Goal: Check status: Check status

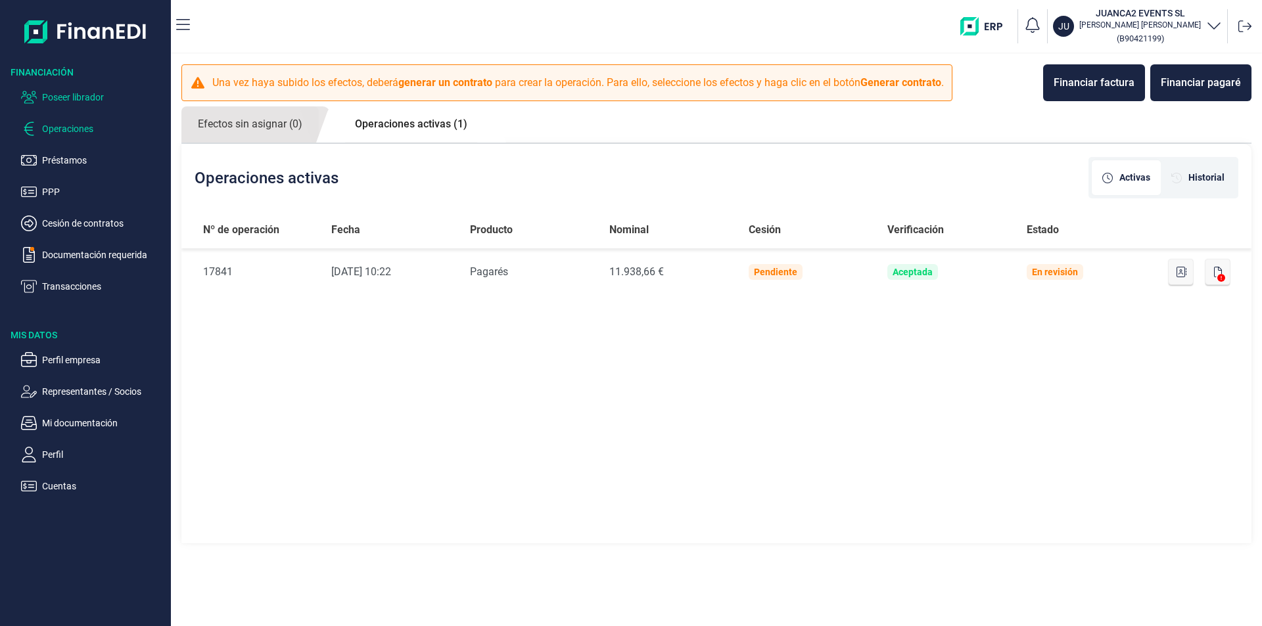
click at [91, 95] on p "Poseer librador" at bounding box center [104, 97] width 124 height 16
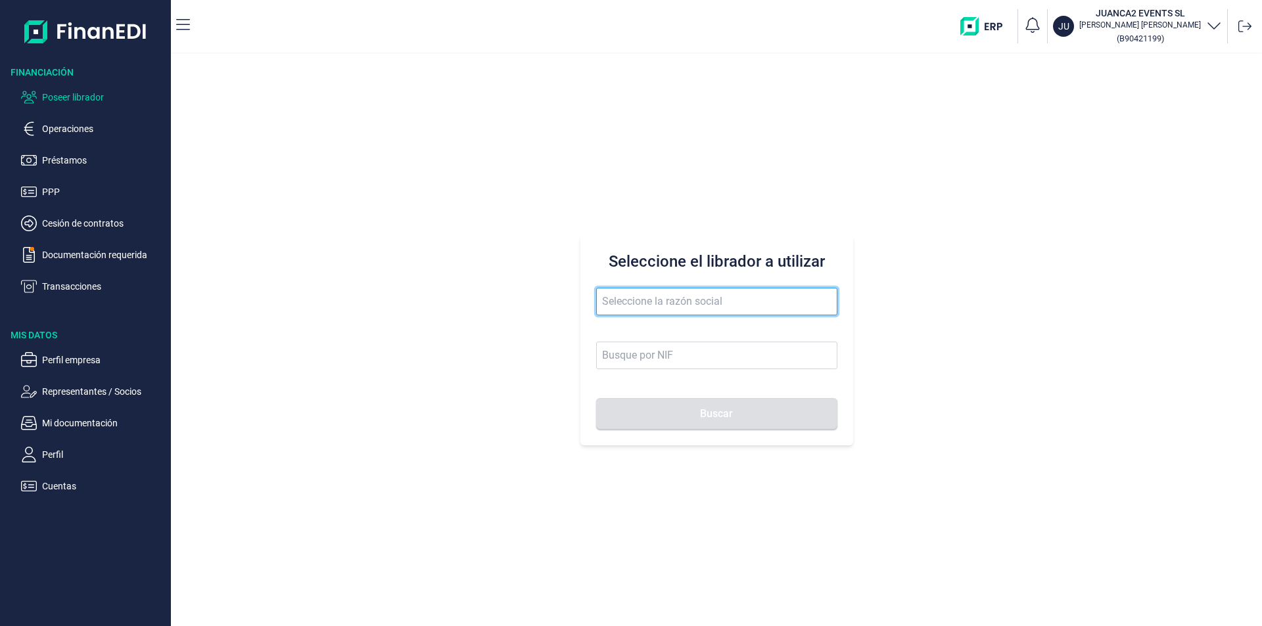
click at [611, 296] on input "text" at bounding box center [716, 302] width 241 height 28
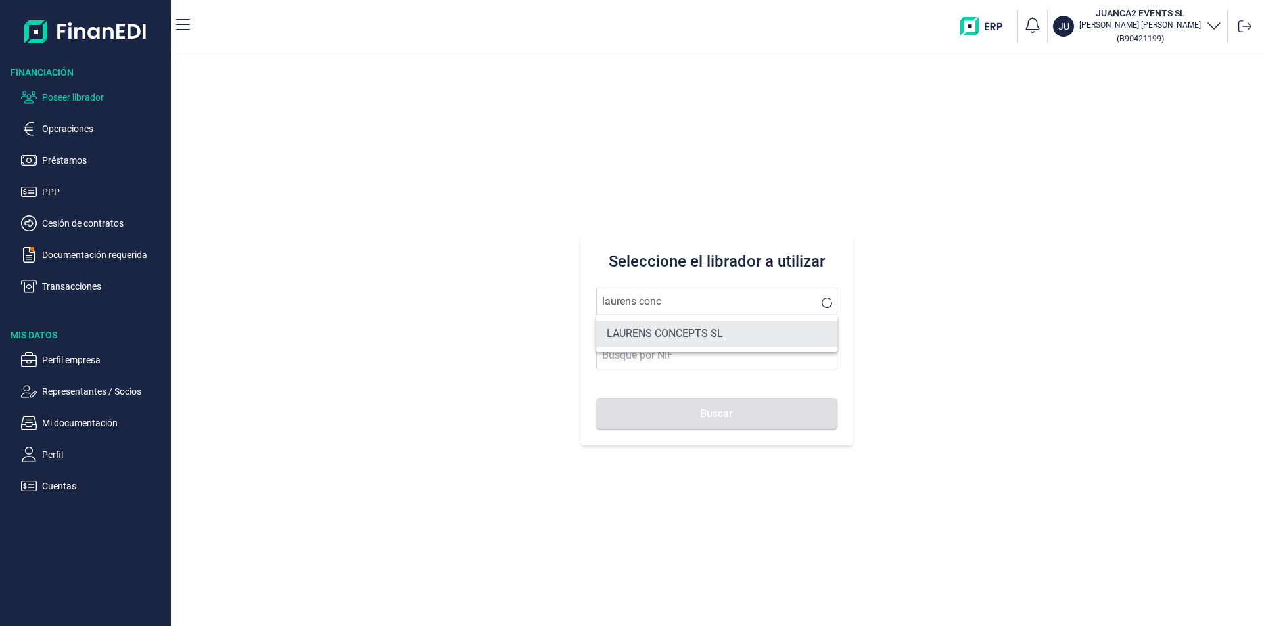
click at [701, 331] on li "LAURENS CONCEPTS SL" at bounding box center [716, 334] width 241 height 26
type input "LAURENS CONCEPTS SL"
type input "B66109042"
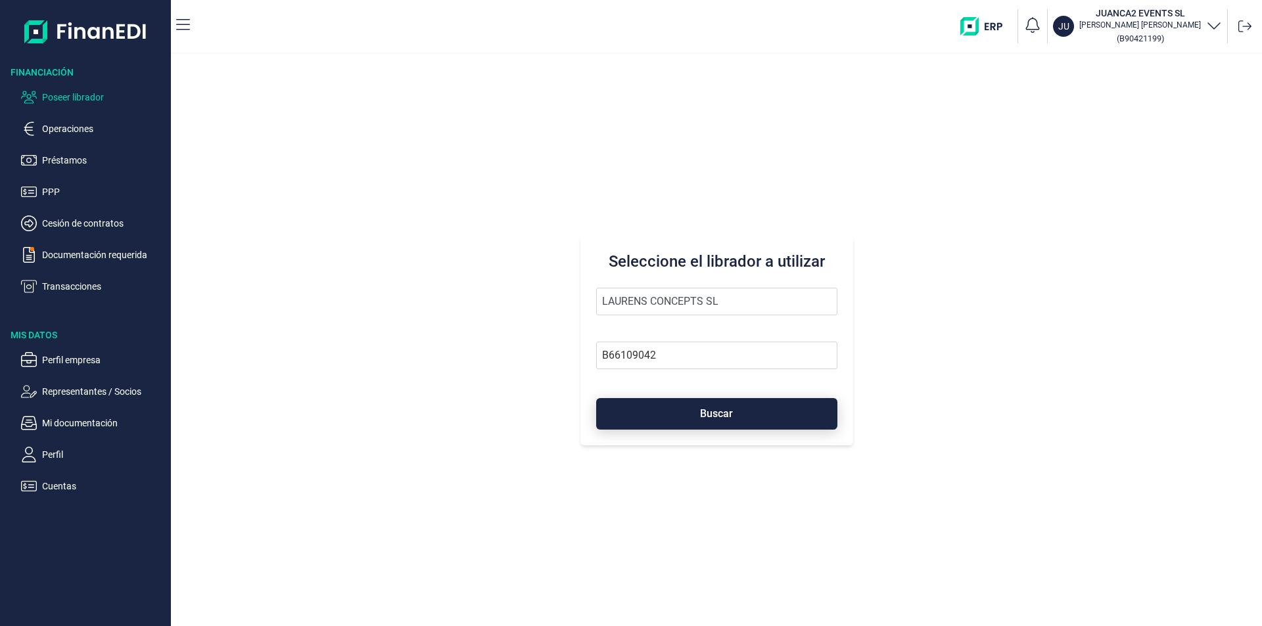
click at [710, 407] on button "Buscar" at bounding box center [716, 414] width 241 height 32
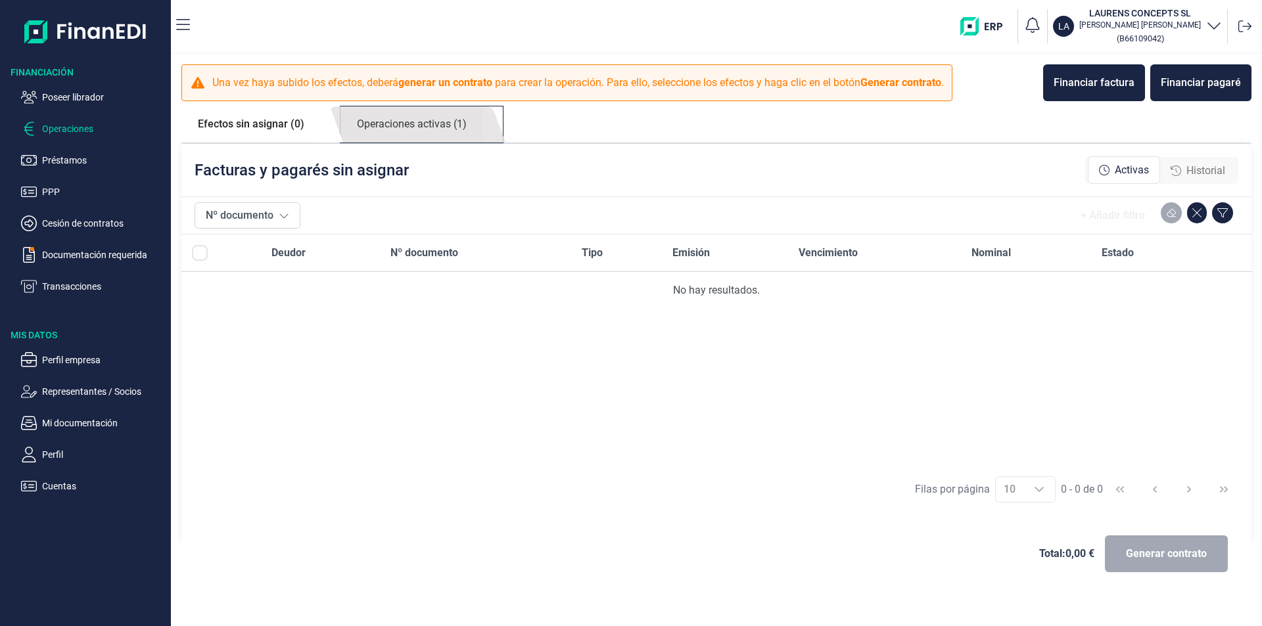
click at [430, 121] on link "Operaciones activas (1)" at bounding box center [412, 124] width 143 height 36
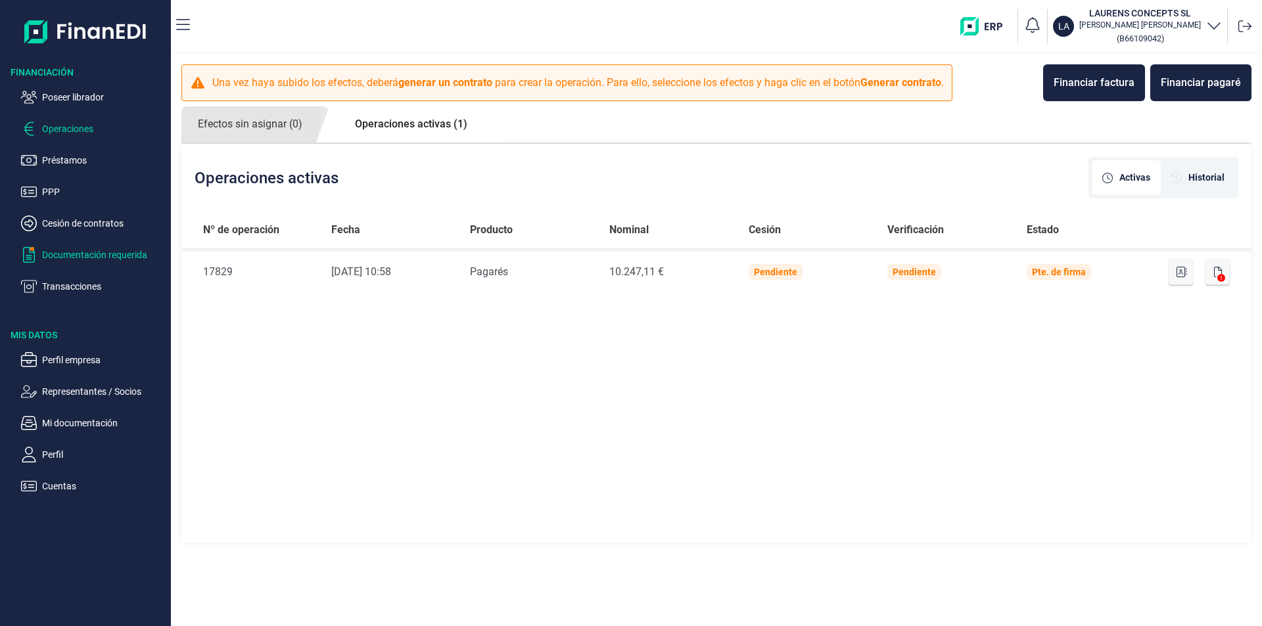
click at [87, 254] on p "Documentación requerida" at bounding box center [104, 255] width 124 height 16
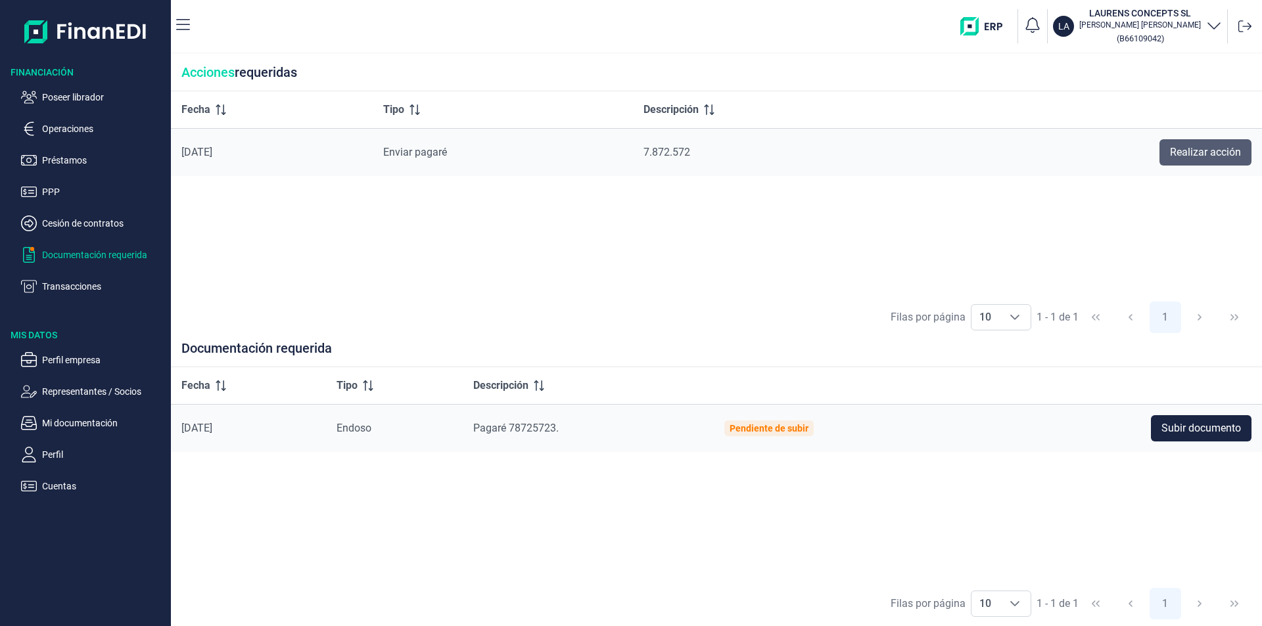
click at [1181, 154] on span "Realizar acción" at bounding box center [1205, 153] width 71 height 16
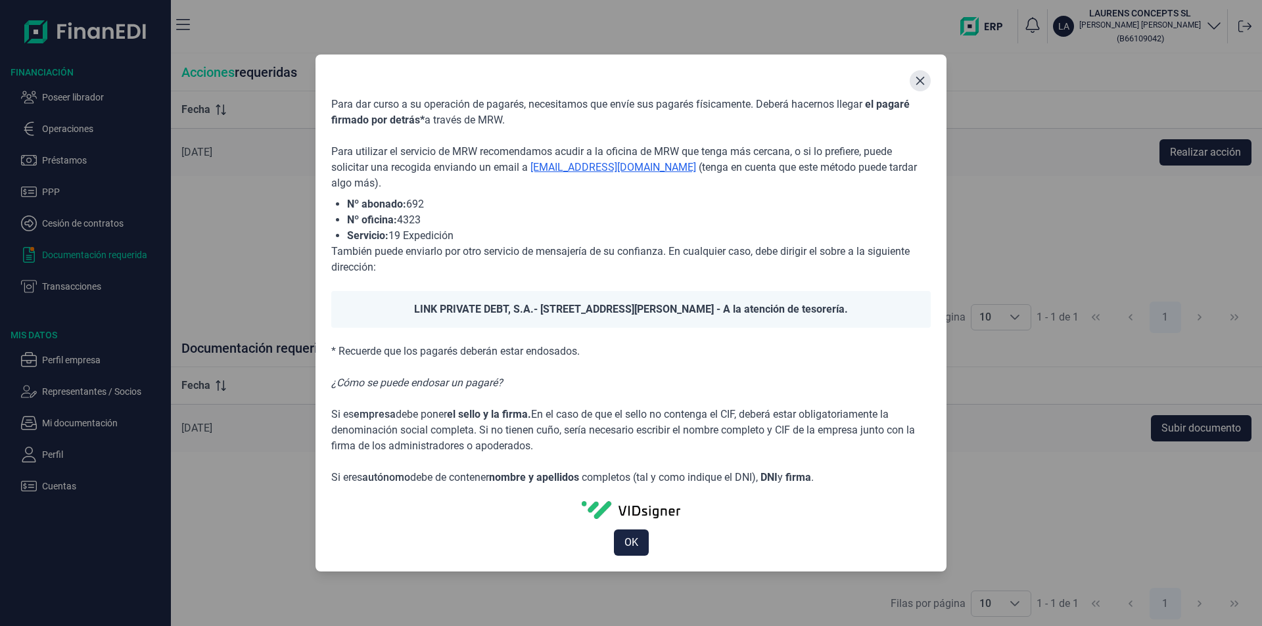
click at [917, 83] on icon "Close" at bounding box center [920, 81] width 11 height 11
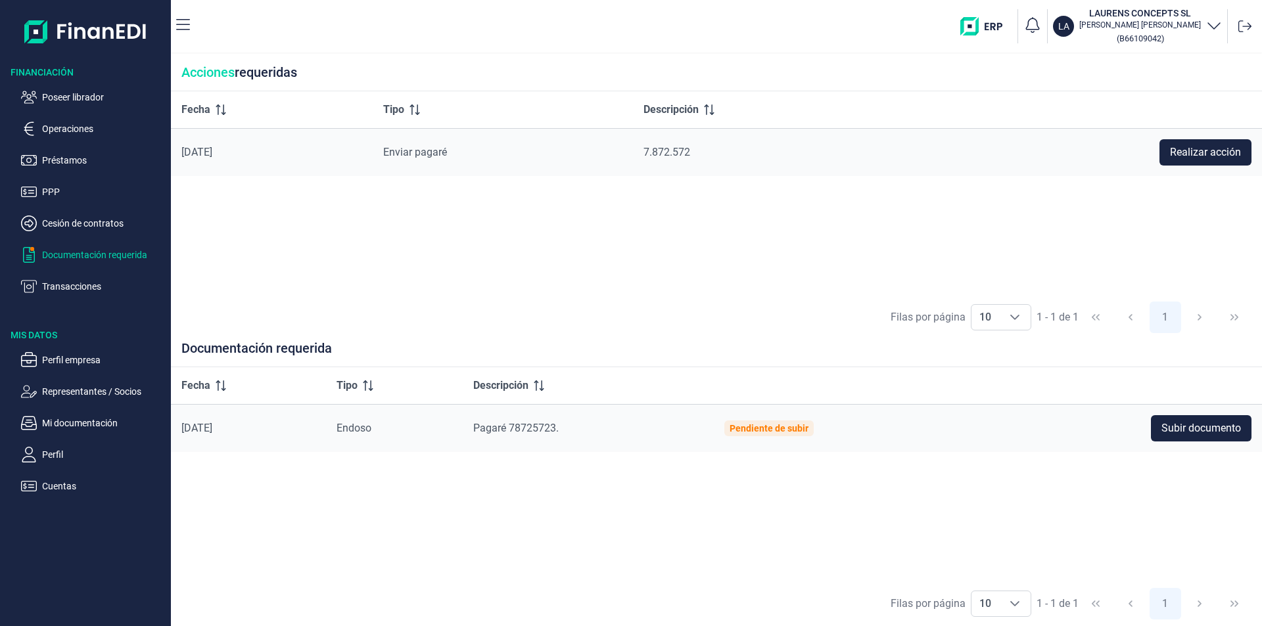
drag, startPoint x: 1204, startPoint y: 354, endPoint x: 1194, endPoint y: 246, distance: 108.3
click at [1194, 246] on div "Acciones requeridas Fecha Tipo Descripción [DATE] Enviar pagaré 7.872.572 Reali…" at bounding box center [716, 340] width 1091 height 573
click at [1194, 246] on div "Fecha Tipo Descripción [DATE] Enviar pagaré 7.872.572 Realizar acción" at bounding box center [716, 193] width 1091 height 204
click at [1200, 156] on span "Realizar acción" at bounding box center [1205, 153] width 71 height 16
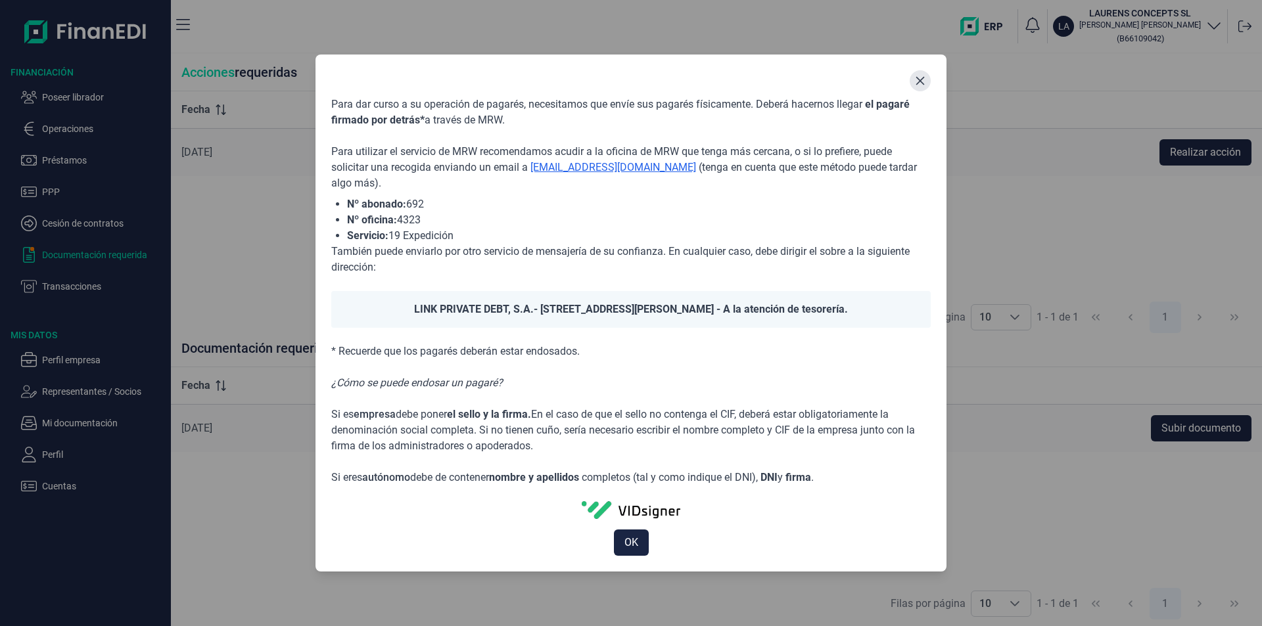
click at [920, 74] on button "Close" at bounding box center [920, 80] width 21 height 21
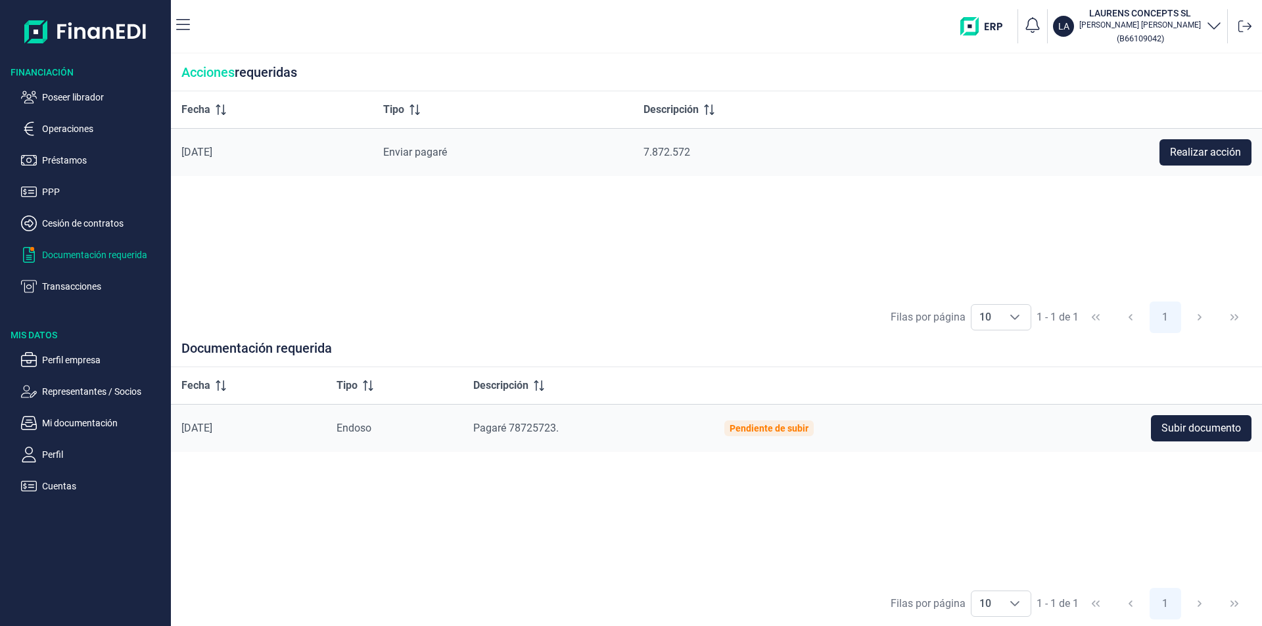
drag, startPoint x: 1228, startPoint y: 342, endPoint x: 1217, endPoint y: 364, distance: 24.4
click at [1217, 364] on div "Documentación requerida" at bounding box center [716, 354] width 1091 height 27
drag, startPoint x: 502, startPoint y: 257, endPoint x: 974, endPoint y: 280, distance: 473.2
click at [506, 257] on div "Fecha Tipo Descripción [DATE] Enviar pagaré 7.872.572 Realizar acción" at bounding box center [716, 193] width 1091 height 204
click at [97, 97] on p "Poseer librador" at bounding box center [104, 97] width 124 height 16
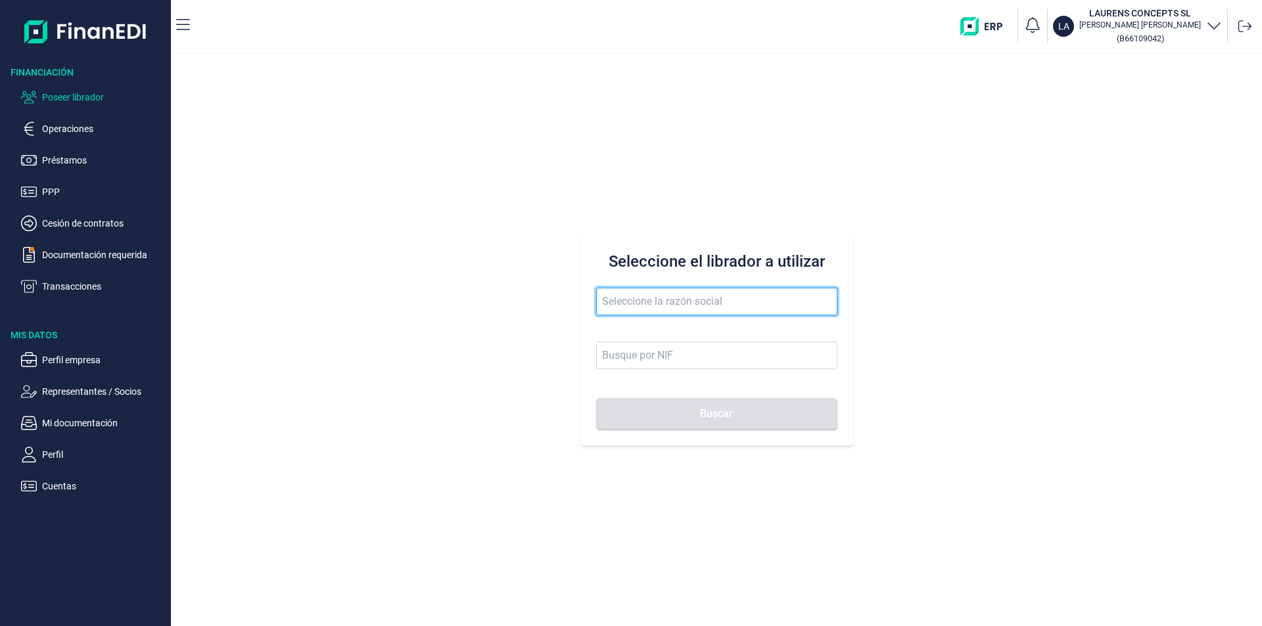
click at [632, 304] on input "text" at bounding box center [716, 302] width 241 height 28
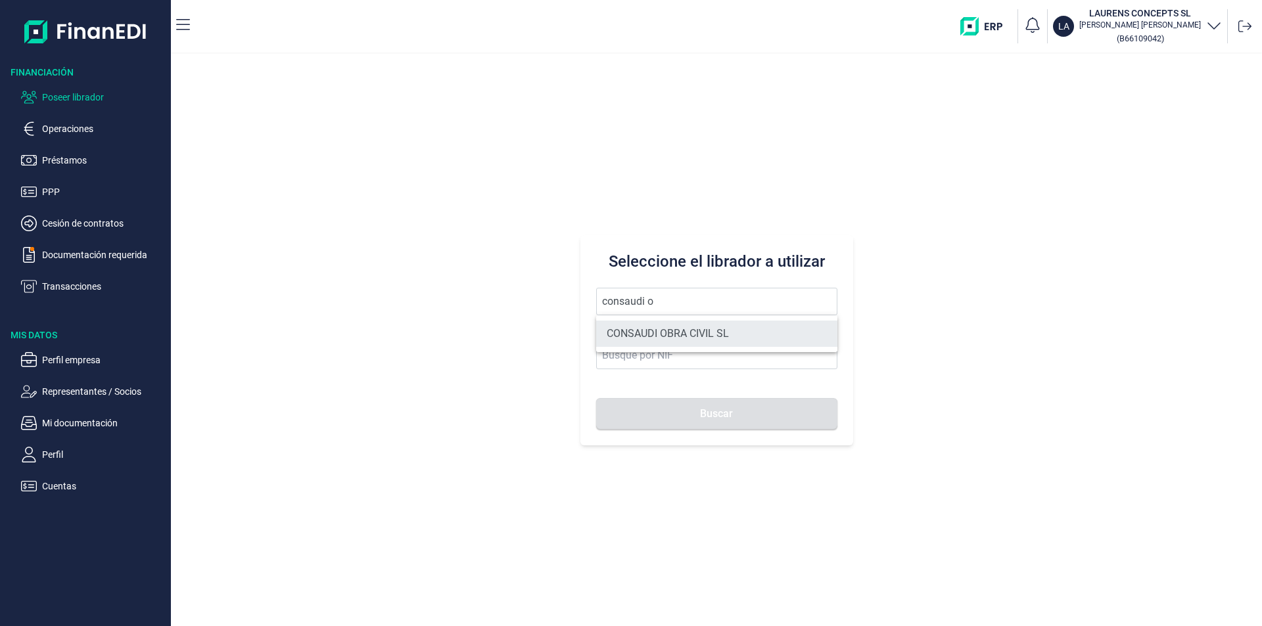
click at [652, 329] on li "CONSAUDI OBRA CIVIL SL" at bounding box center [716, 334] width 241 height 26
type input "CONSAUDI OBRA CIVIL SL"
type input "B95704722"
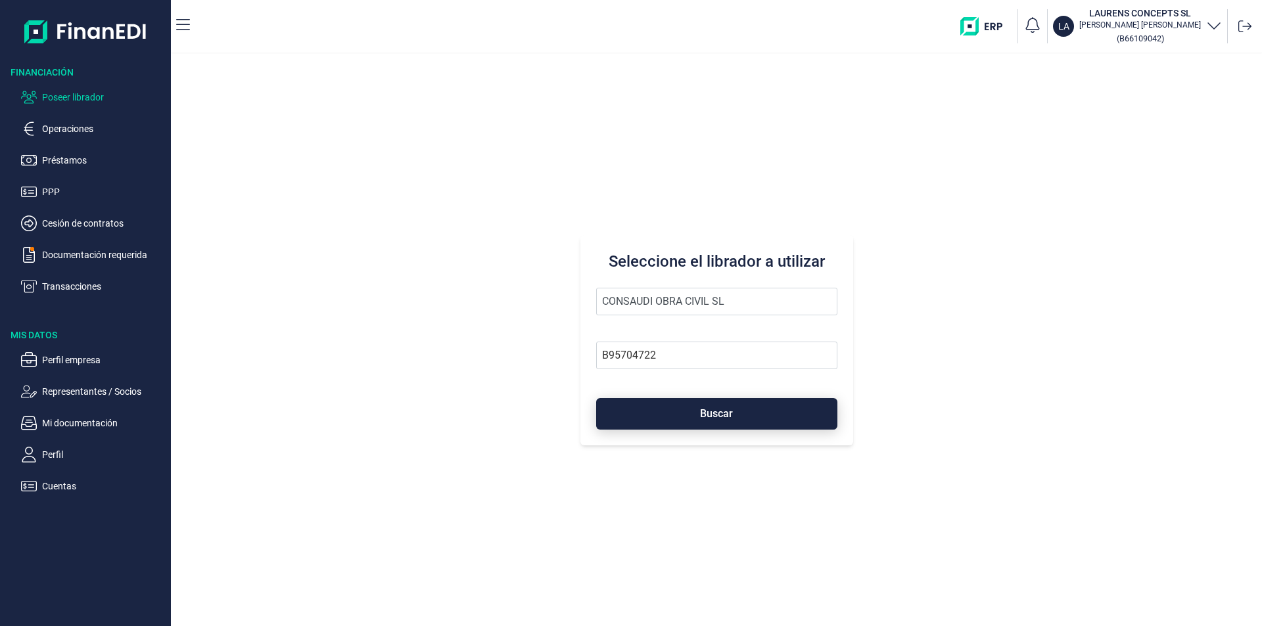
click at [685, 420] on button "Buscar" at bounding box center [716, 414] width 241 height 32
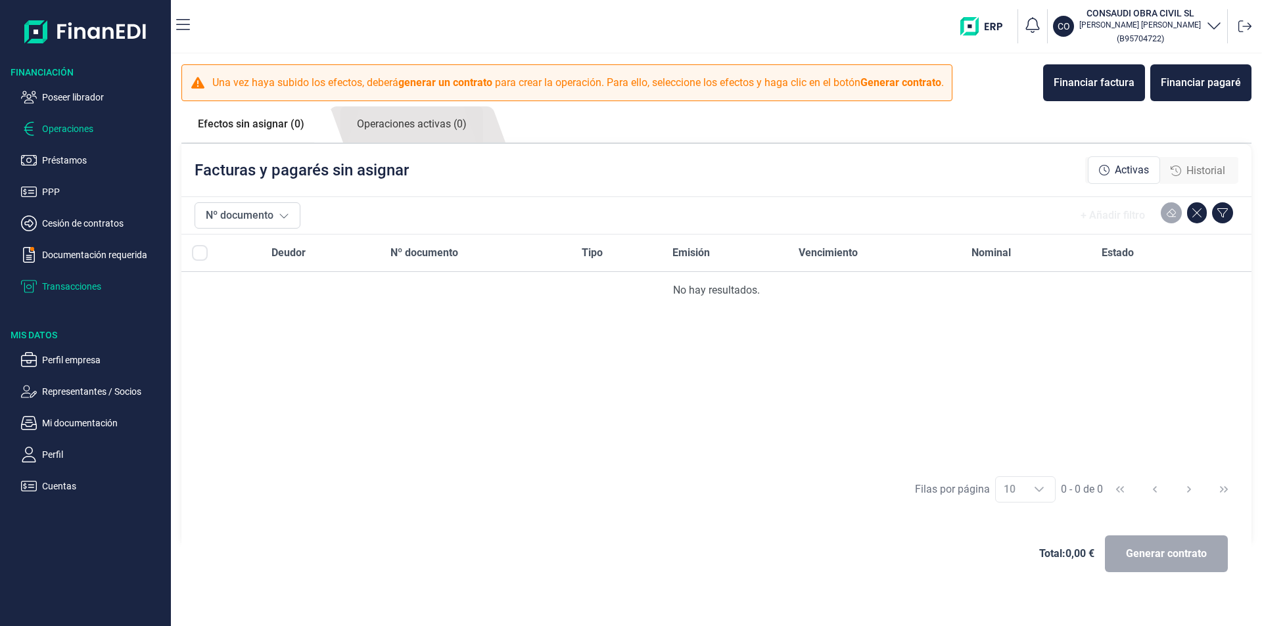
click at [83, 282] on p "Transacciones" at bounding box center [104, 287] width 124 height 16
